Goal: Information Seeking & Learning: Learn about a topic

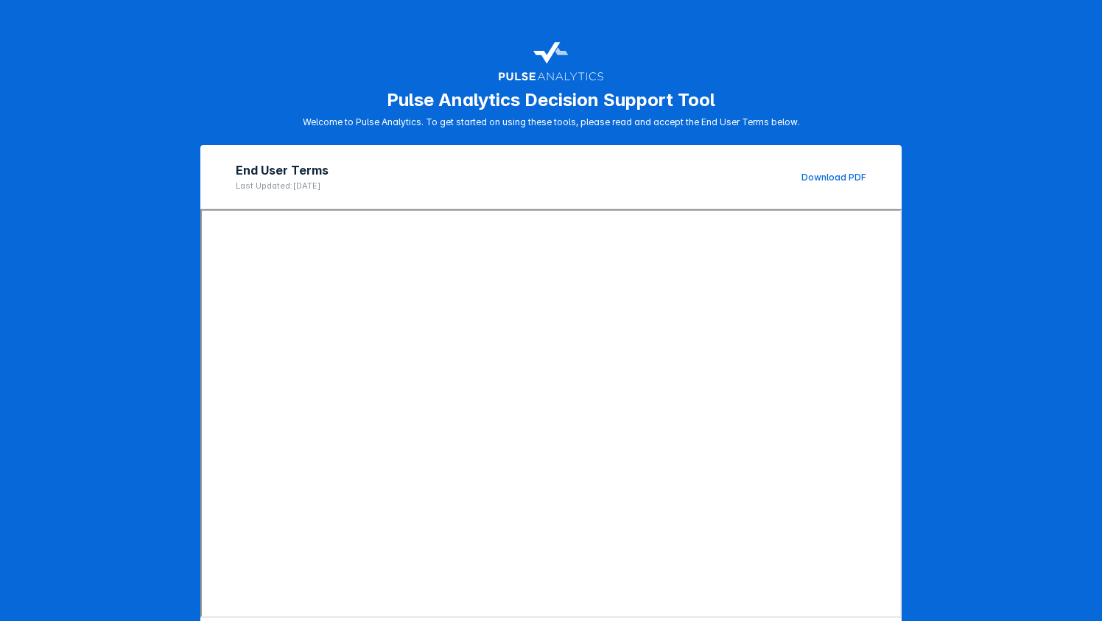
click at [834, 178] on link "Download PDF" at bounding box center [834, 177] width 65 height 11
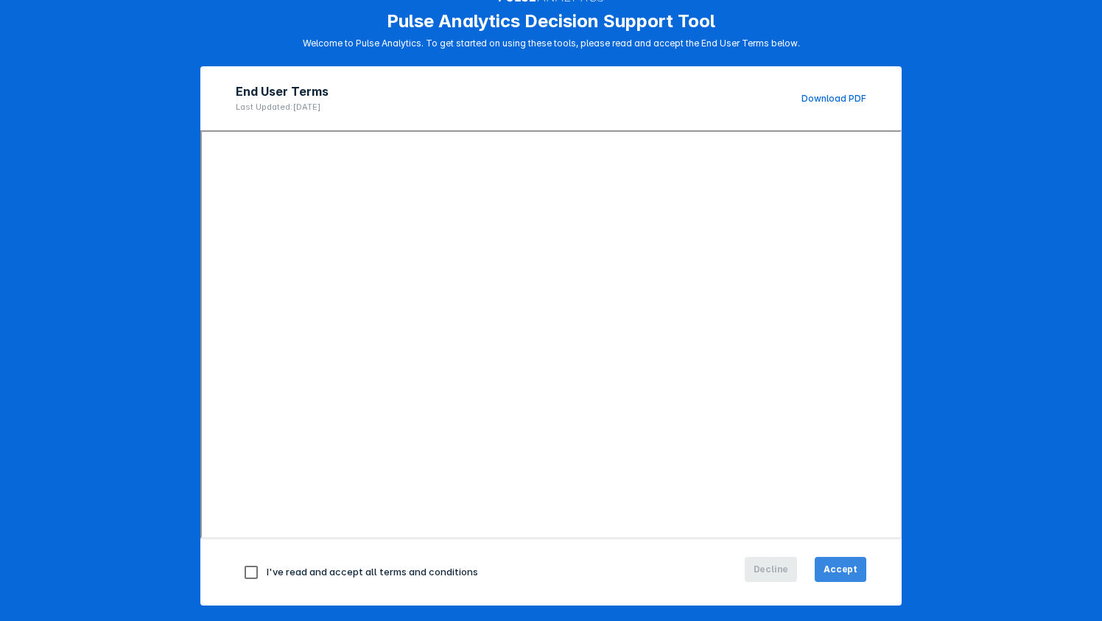
click at [844, 570] on span "Accept" at bounding box center [841, 569] width 34 height 13
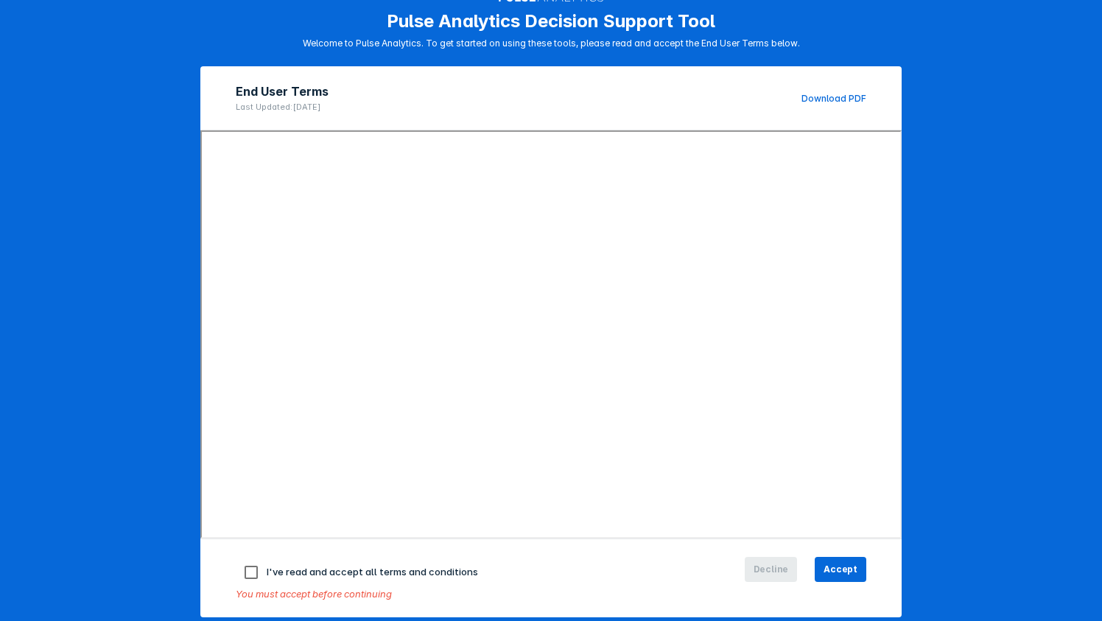
click at [383, 569] on span "I've read and accept all terms and conditions" at bounding box center [372, 572] width 211 height 12
click at [249, 570] on input "checkbox" at bounding box center [251, 572] width 31 height 31
checkbox input "true"
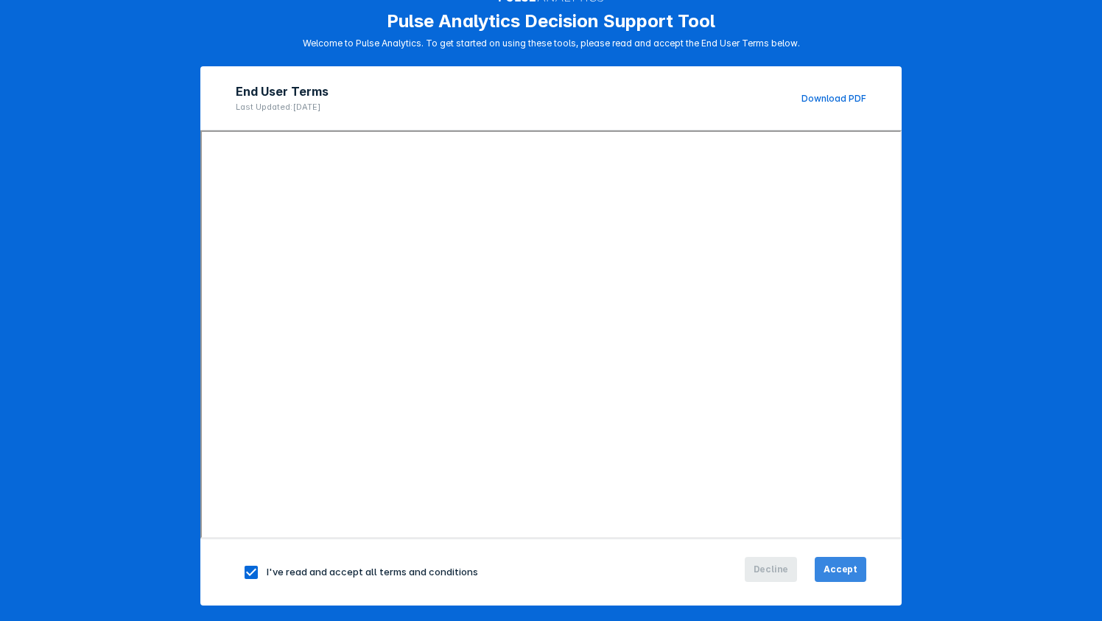
click at [839, 557] on button "Accept" at bounding box center [841, 569] width 52 height 25
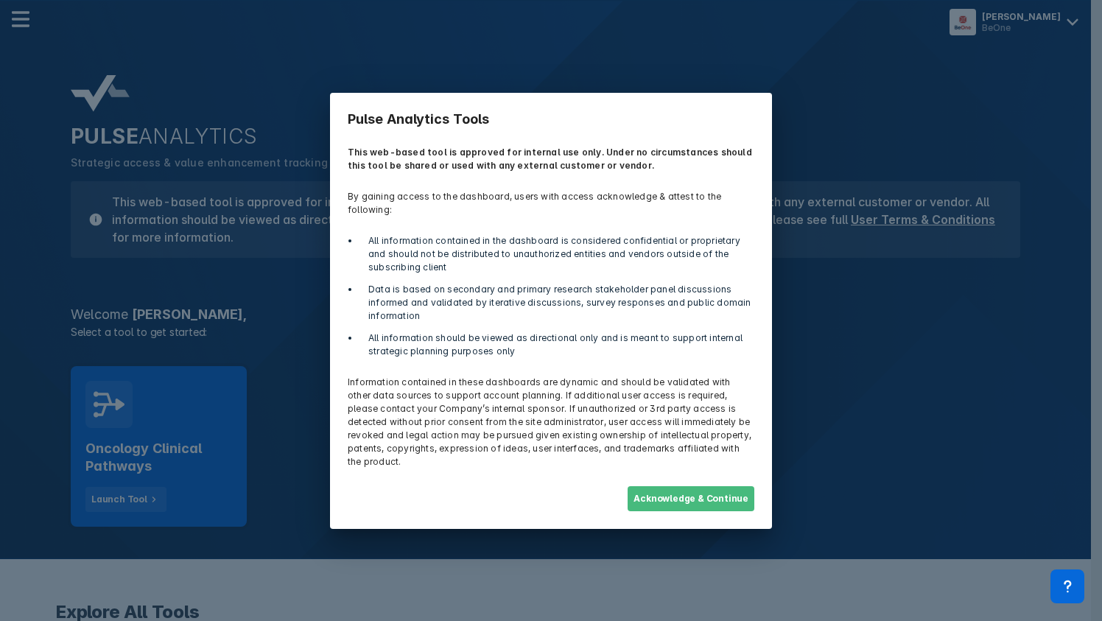
click at [710, 486] on button "Acknowledge & Continue" at bounding box center [691, 498] width 127 height 25
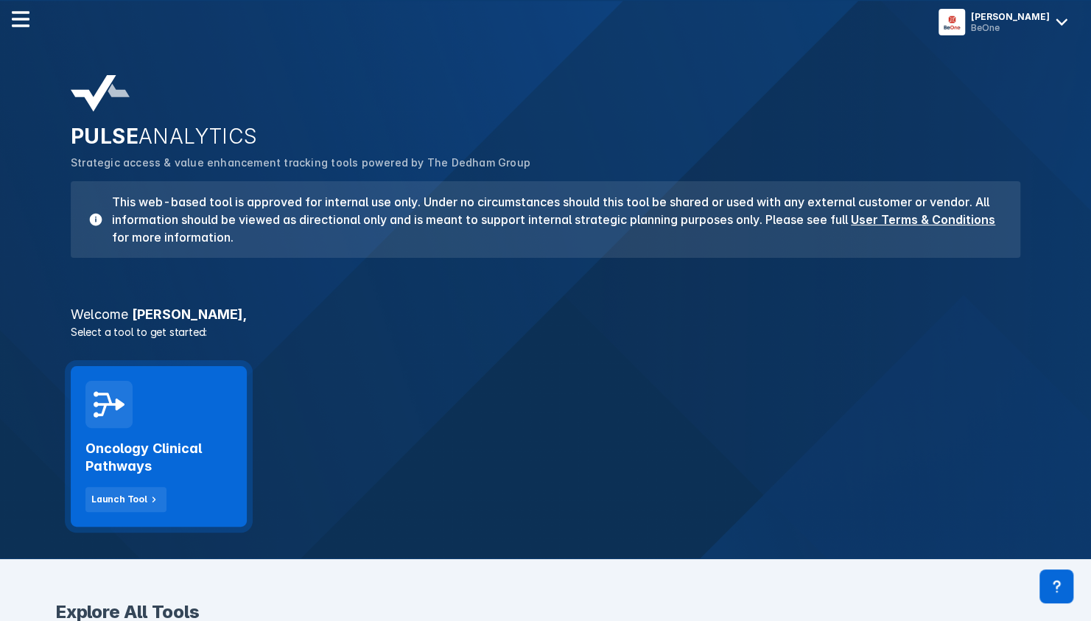
click at [228, 464] on h2 "Oncology Clinical Pathways" at bounding box center [158, 457] width 147 height 35
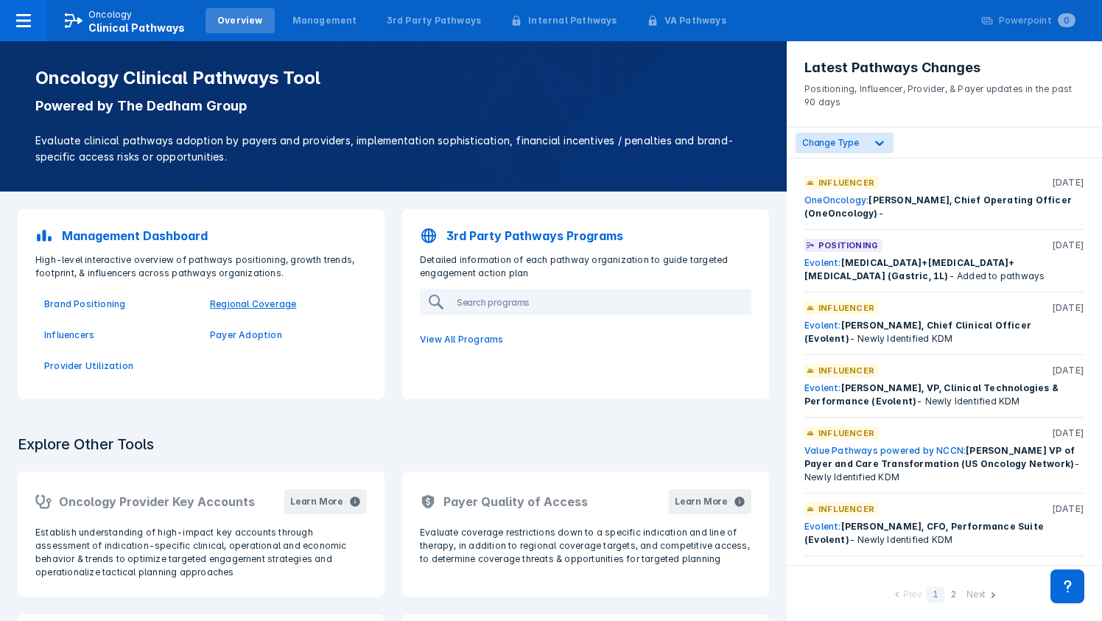
click at [263, 304] on p "Regional Coverage" at bounding box center [284, 304] width 148 height 13
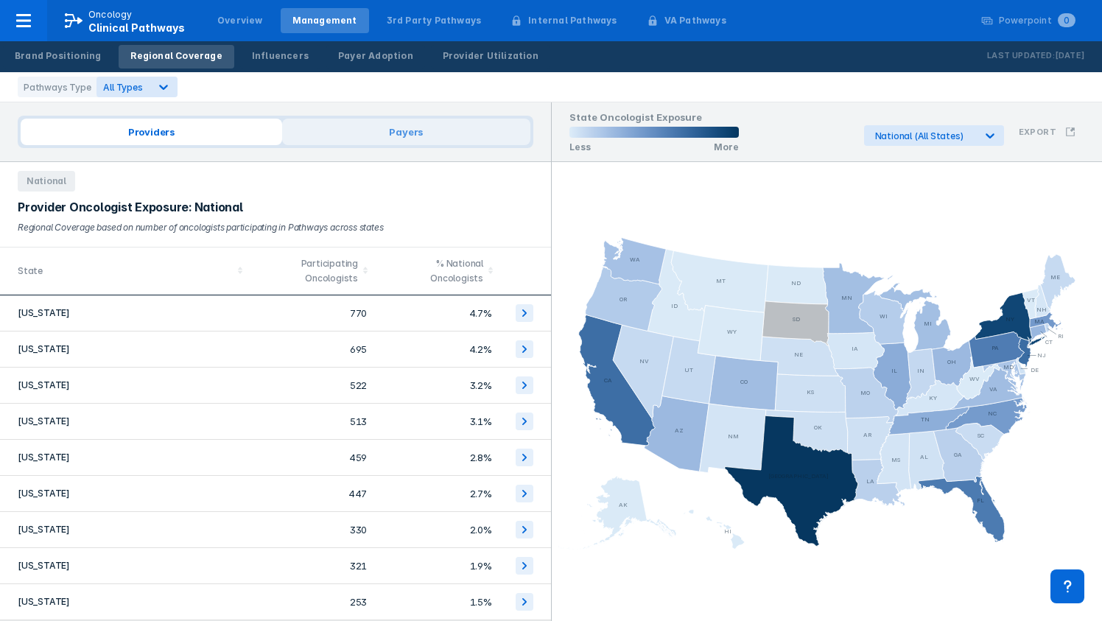
click at [385, 143] on span "Payers" at bounding box center [406, 132] width 248 height 27
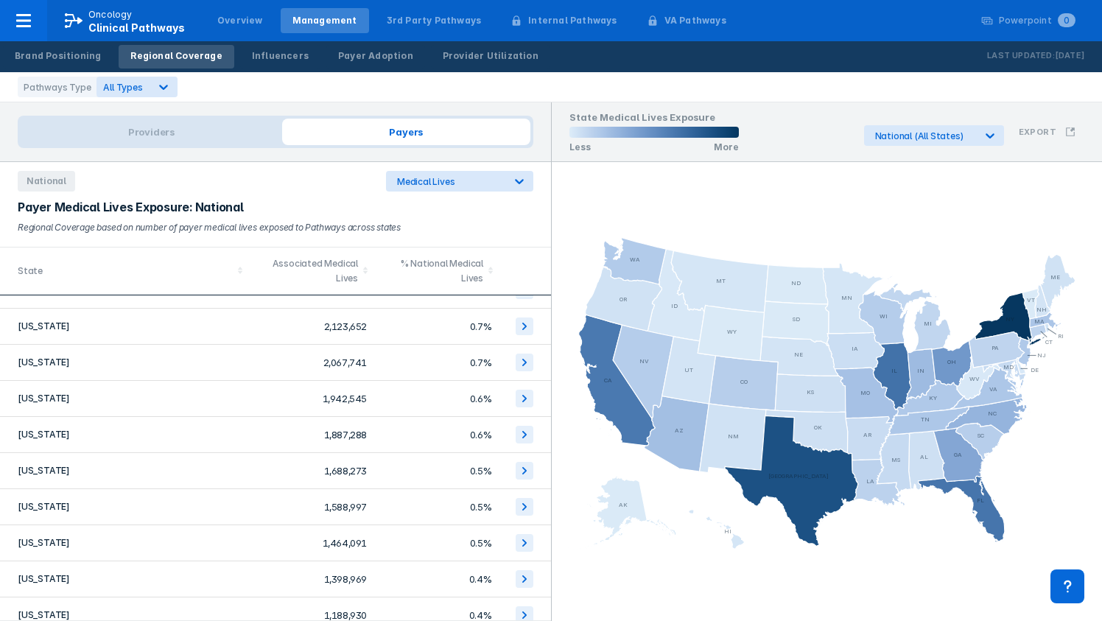
scroll to position [606, 0]
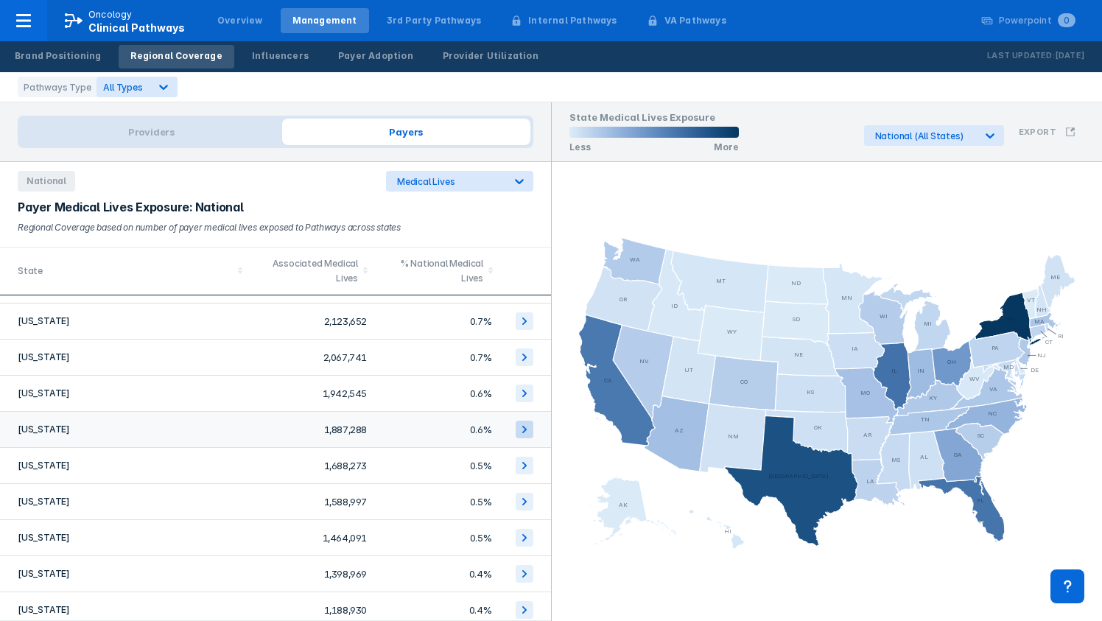
click at [516, 426] on icon at bounding box center [525, 430] width 18 height 18
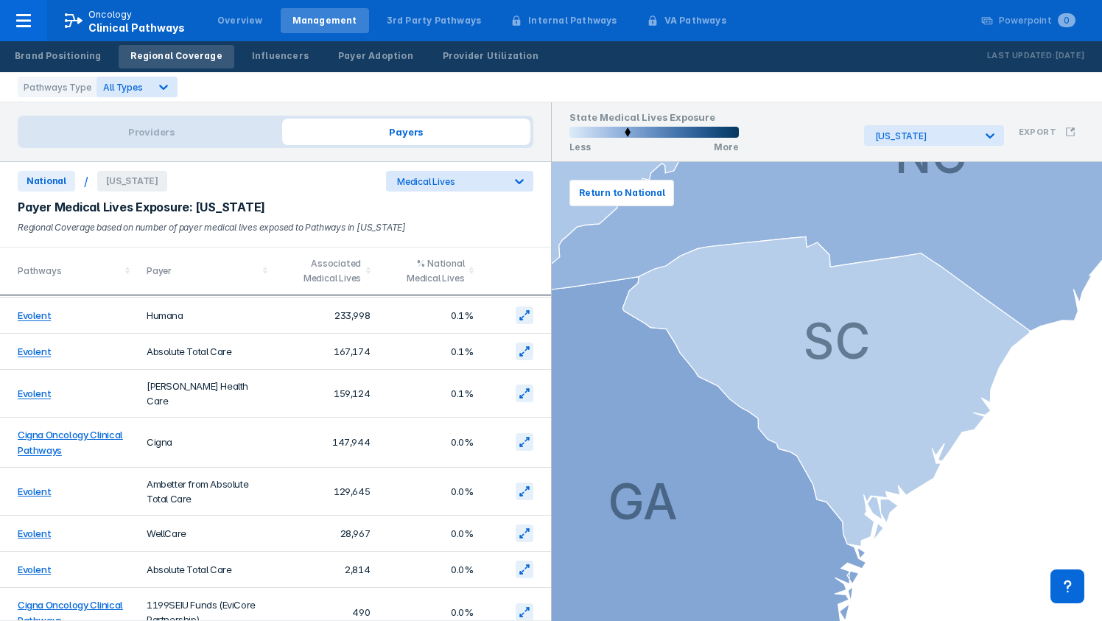
scroll to position [0, 0]
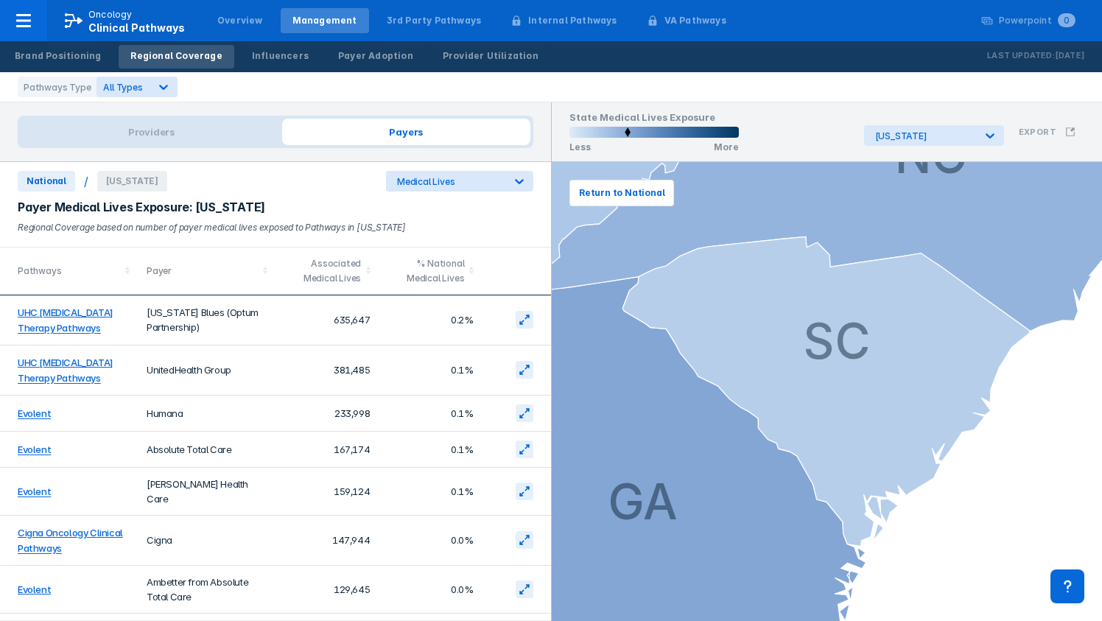
click at [137, 183] on span "[US_STATE]" at bounding box center [132, 181] width 70 height 21
click at [49, 184] on span "National" at bounding box center [46, 181] width 57 height 21
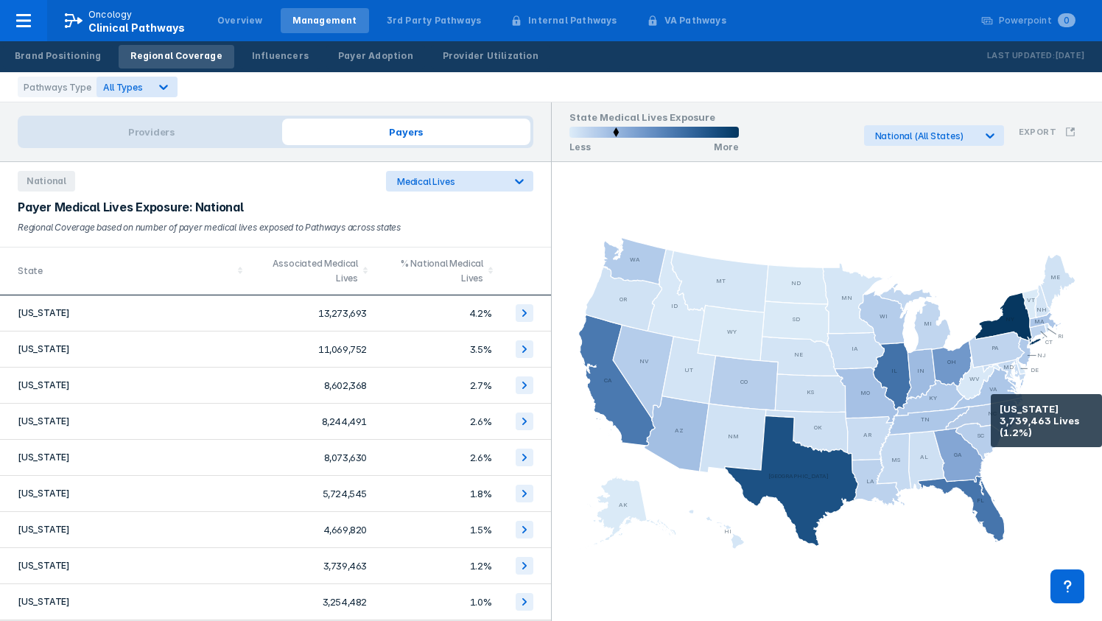
click at [991, 415] on icon at bounding box center [988, 415] width 84 height 37
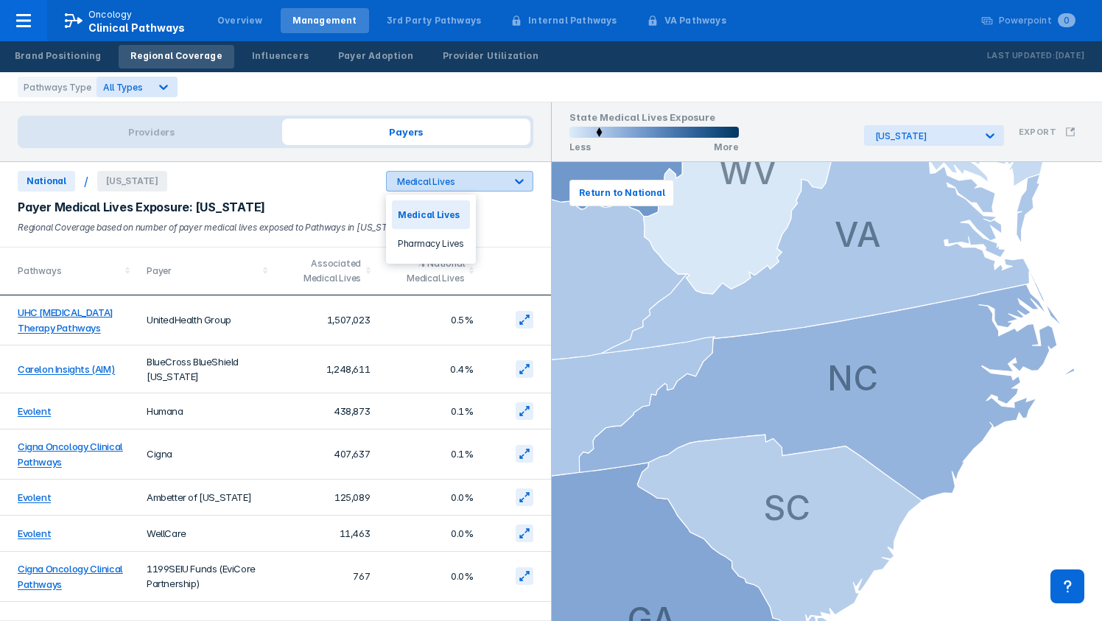
click at [518, 181] on icon at bounding box center [519, 181] width 9 height 5
click at [439, 239] on div "Pharmacy Lives" at bounding box center [431, 243] width 78 height 29
